Goal: Use online tool/utility

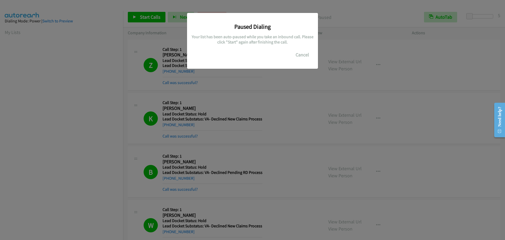
scroll to position [55, 0]
click at [301, 52] on button "Cancel" at bounding box center [302, 54] width 23 height 11
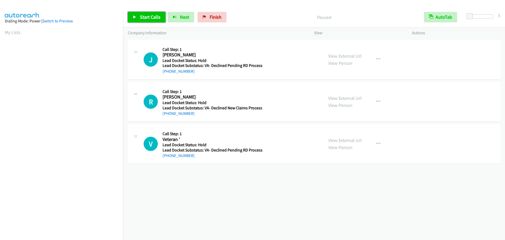
click at [140, 17] on span "Start Calls" at bounding box center [150, 17] width 21 height 6
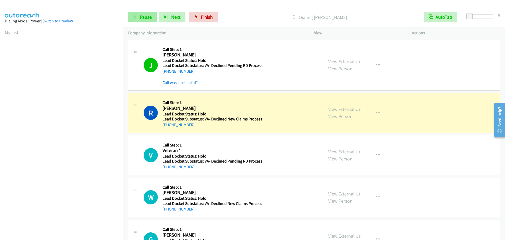
scroll to position [55, 0]
click at [141, 17] on span "Pause" at bounding box center [146, 17] width 12 height 6
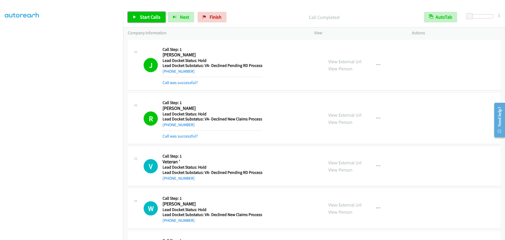
click at [146, 16] on span "Start Calls" at bounding box center [150, 17] width 21 height 6
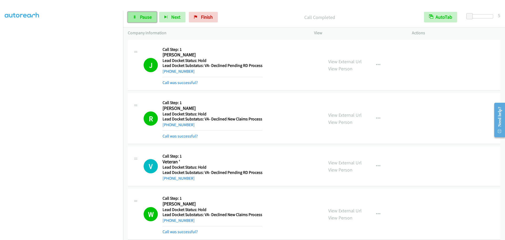
click at [142, 17] on span "Pause" at bounding box center [146, 17] width 12 height 6
click at [142, 17] on span "Start Calls" at bounding box center [150, 17] width 21 height 6
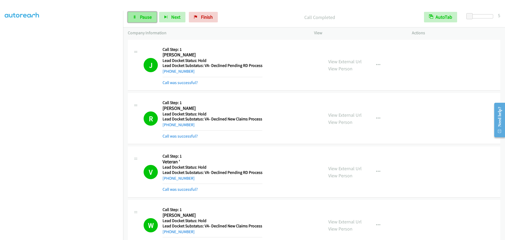
click at [144, 16] on span "Pause" at bounding box center [146, 17] width 12 height 6
click at [144, 16] on span "Start Calls" at bounding box center [150, 17] width 21 height 6
click at [142, 17] on span "Pause" at bounding box center [146, 17] width 12 height 6
